Goal: Task Accomplishment & Management: Manage account settings

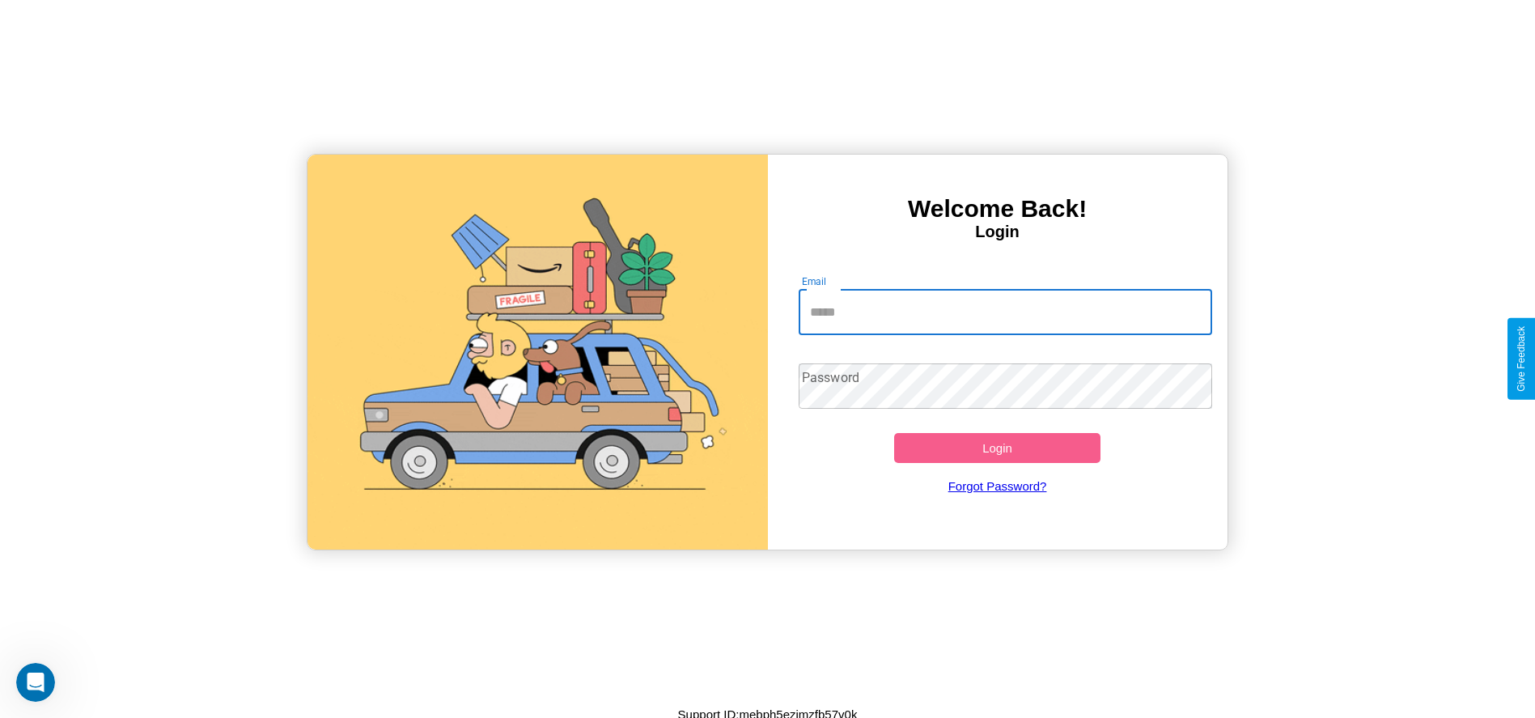
click at [1005, 312] on input "Email" at bounding box center [1005, 312] width 413 height 45
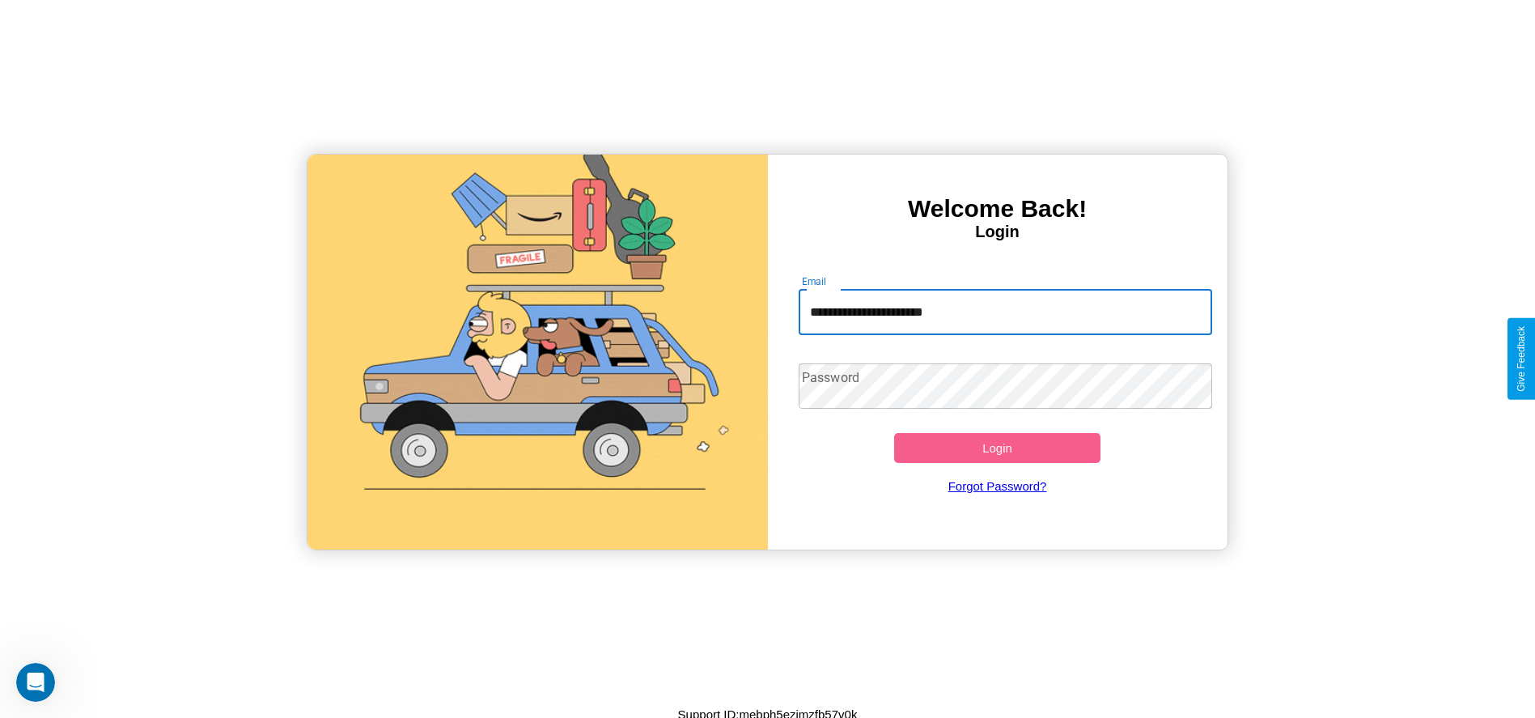
type input "**********"
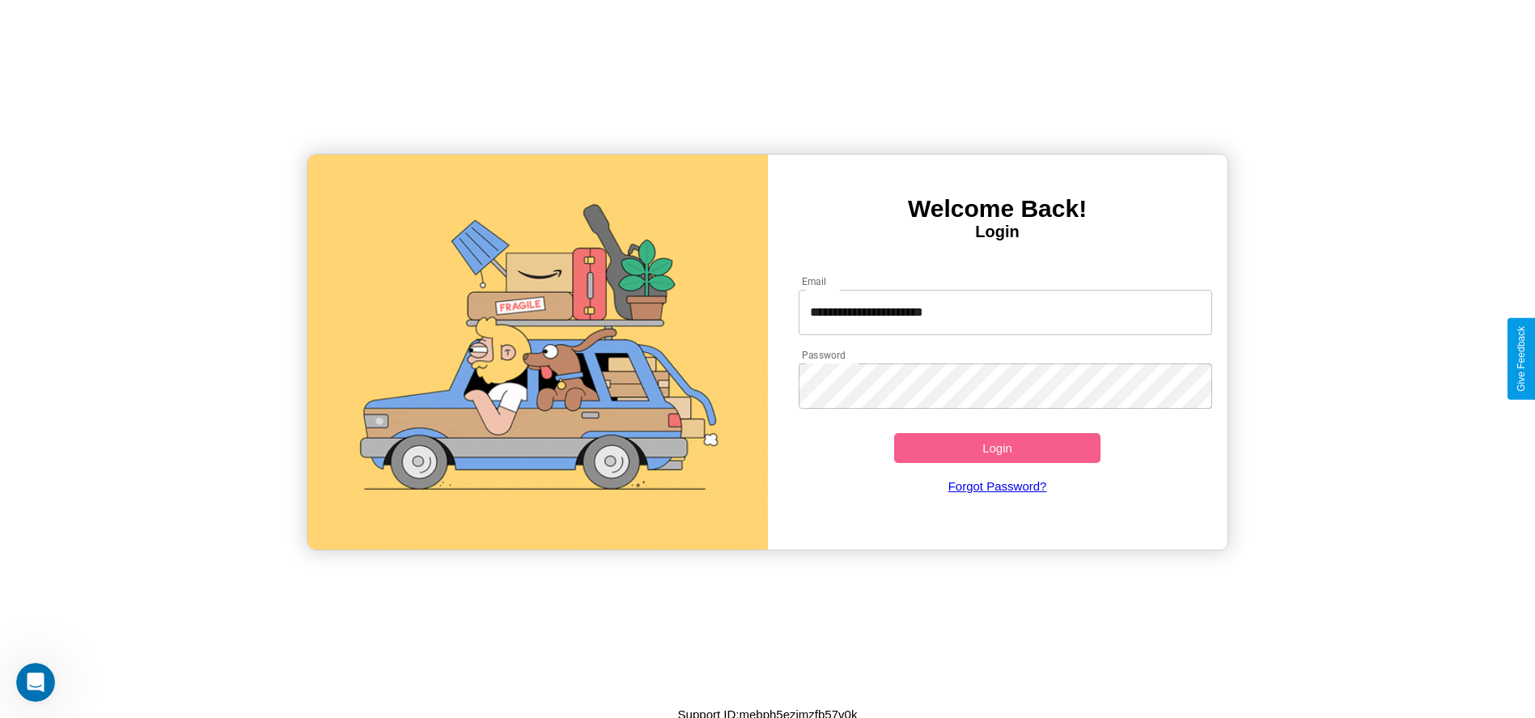
click at [997, 447] on button "Login" at bounding box center [997, 448] width 207 height 30
